Goal: Navigation & Orientation: Find specific page/section

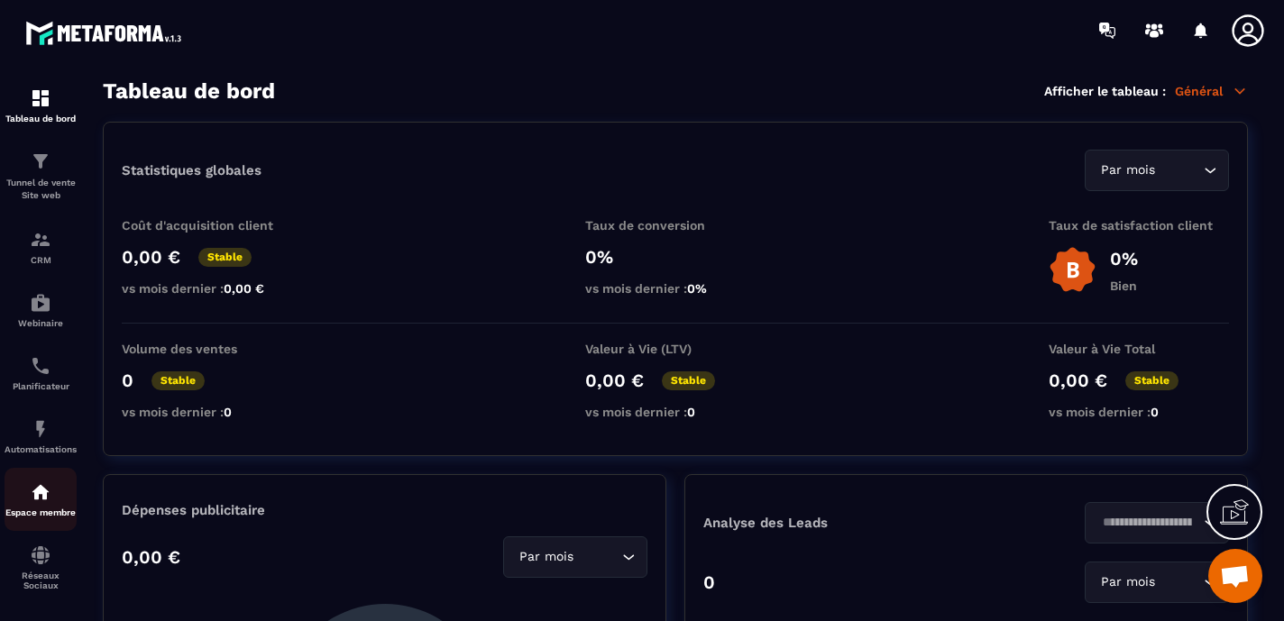
click at [41, 503] on img at bounding box center [41, 493] width 22 height 22
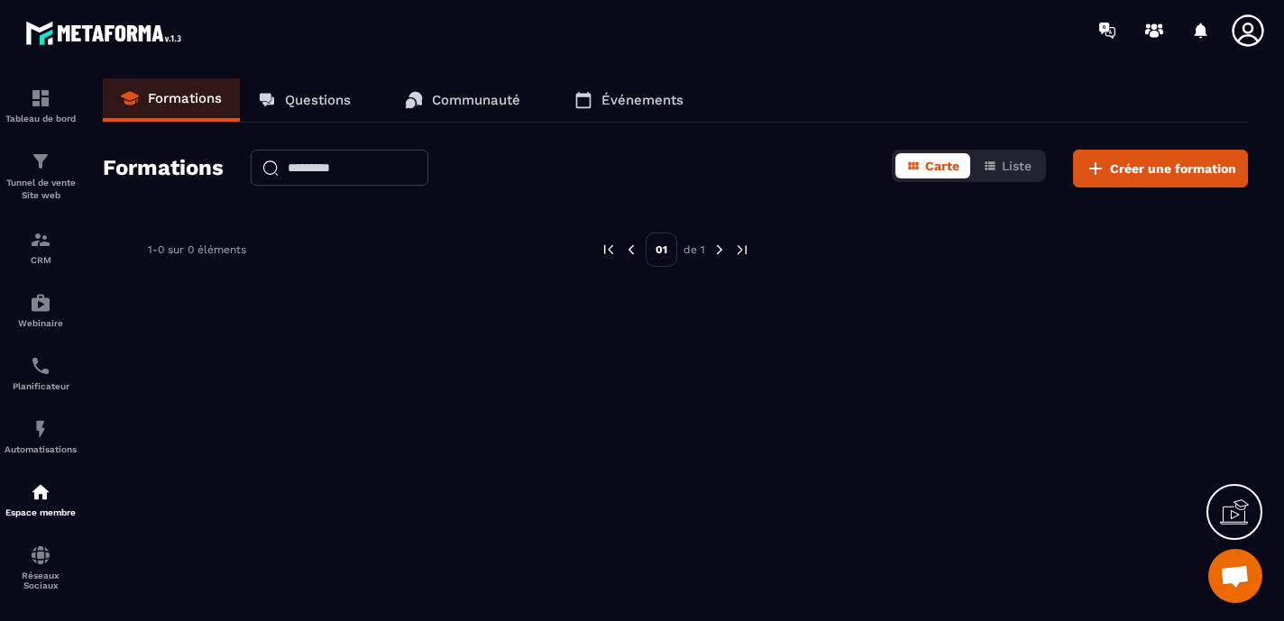
click at [444, 95] on p "Communauté" at bounding box center [476, 100] width 88 height 16
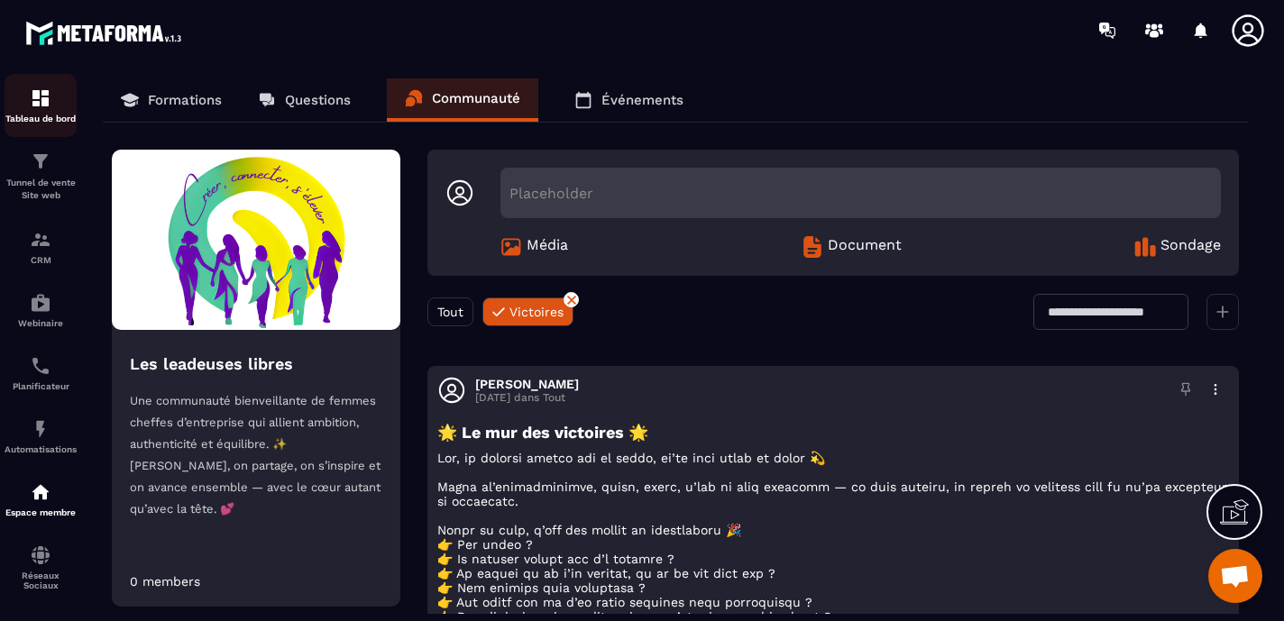
click at [40, 114] on p "Tableau de bord" at bounding box center [41, 119] width 72 height 10
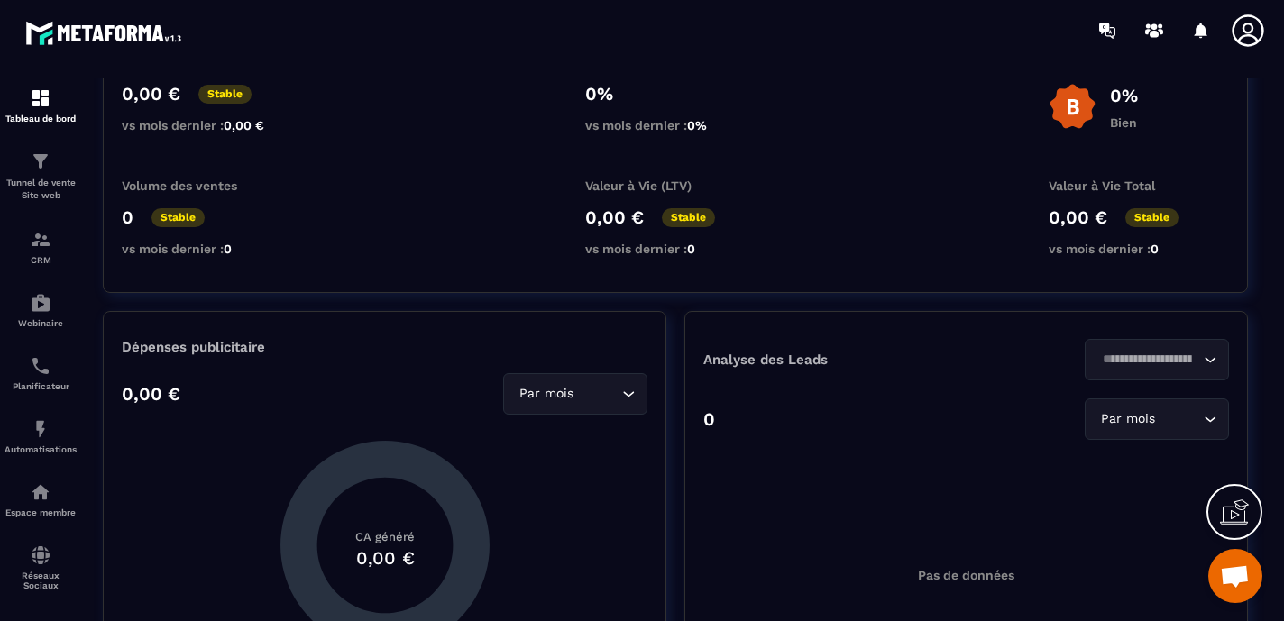
scroll to position [165, 0]
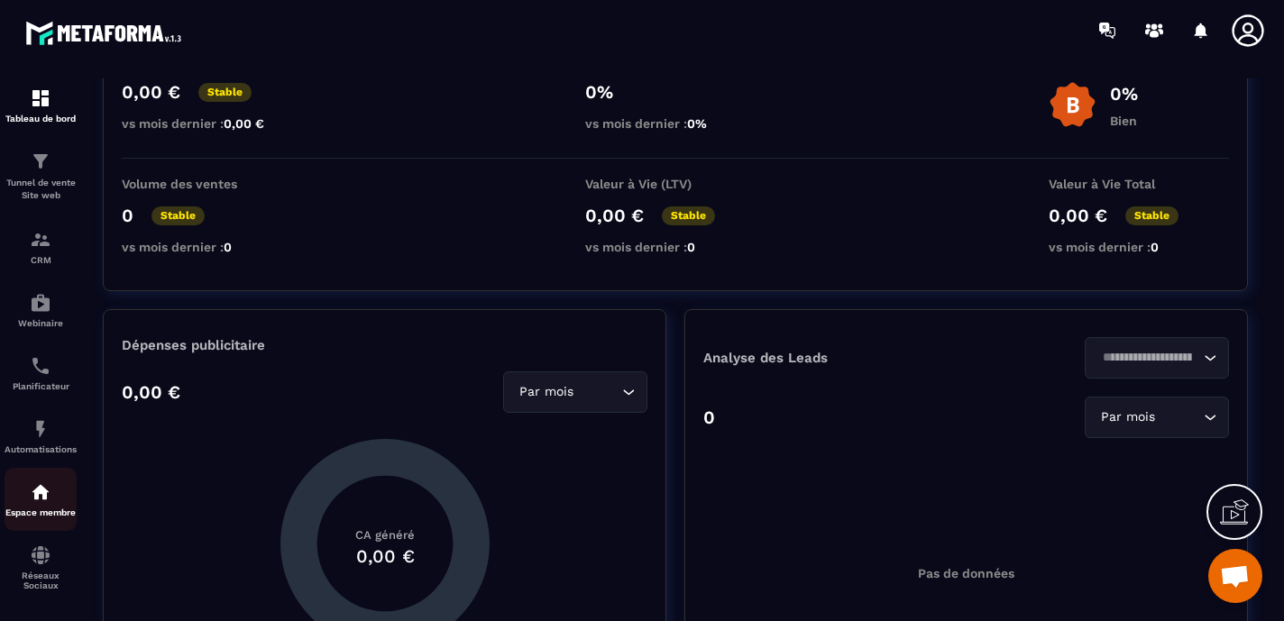
click at [38, 501] on img at bounding box center [41, 493] width 22 height 22
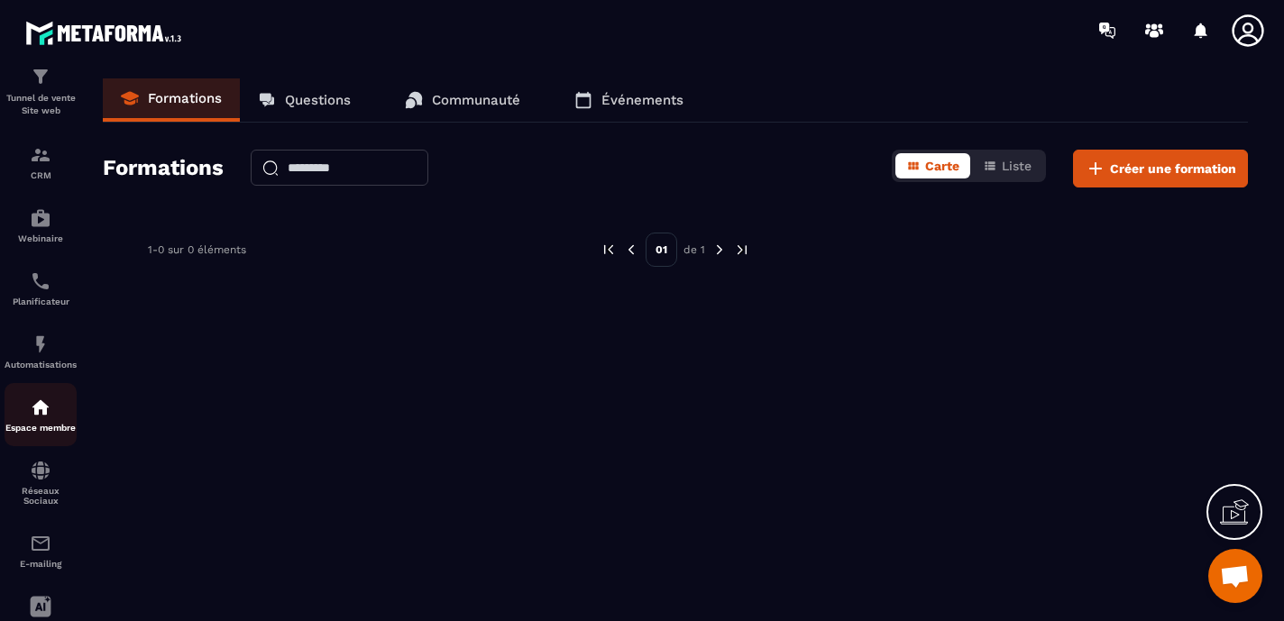
scroll to position [88, 0]
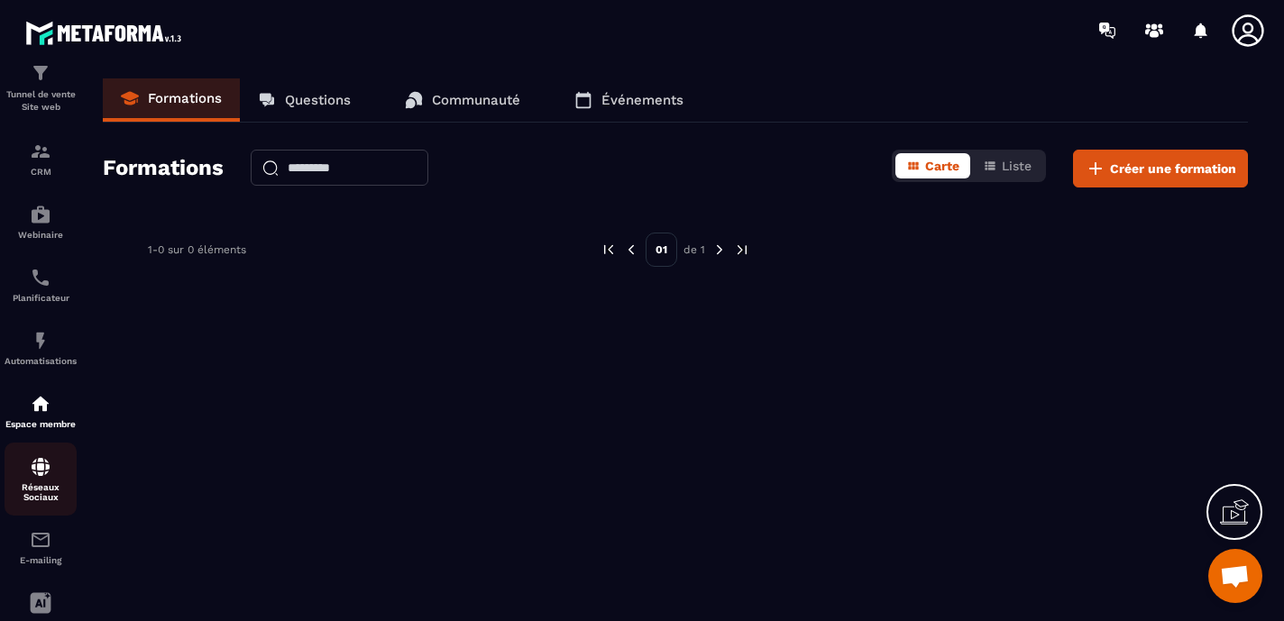
click at [41, 478] on img at bounding box center [41, 467] width 22 height 22
